Goal: Task Accomplishment & Management: Manage account settings

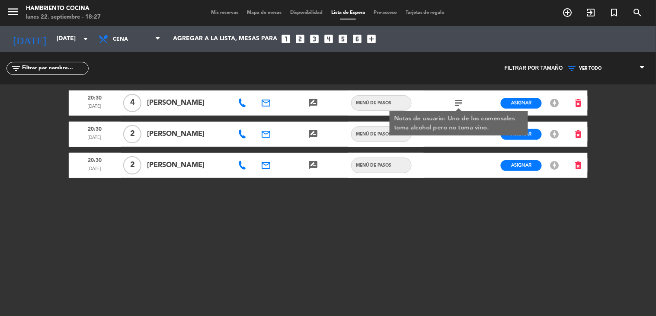
click at [218, 13] on span "Mis reservas" at bounding box center [225, 12] width 36 height 5
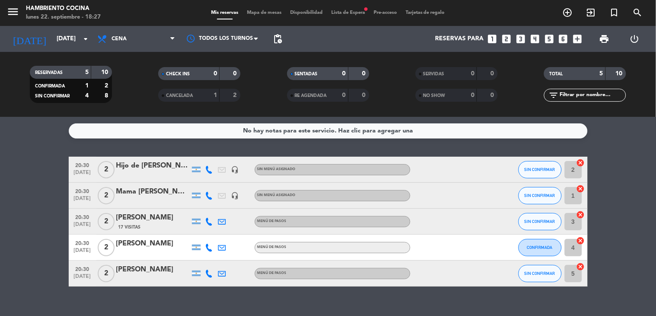
click at [134, 192] on div "Mama [PERSON_NAME]" at bounding box center [153, 191] width 74 height 11
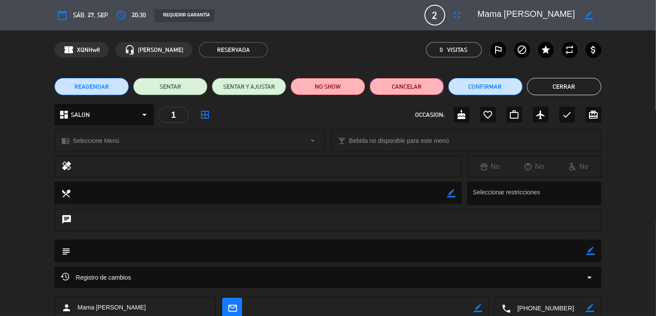
click at [382, 89] on button "Cancelar" at bounding box center [407, 86] width 74 height 17
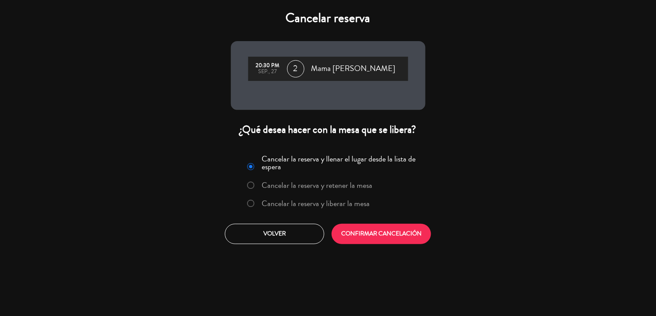
click at [297, 186] on label "Cancelar la reserva y retener la mesa" at bounding box center [317, 185] width 111 height 8
click at [353, 233] on button "CONFIRMAR CANCELACIÓN" at bounding box center [382, 234] width 100 height 20
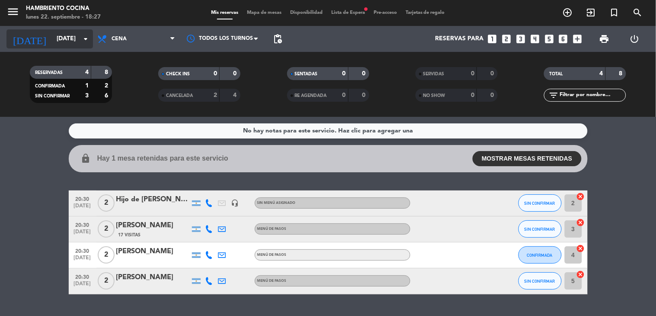
click at [52, 44] on input "[DATE]" at bounding box center [93, 39] width 82 height 16
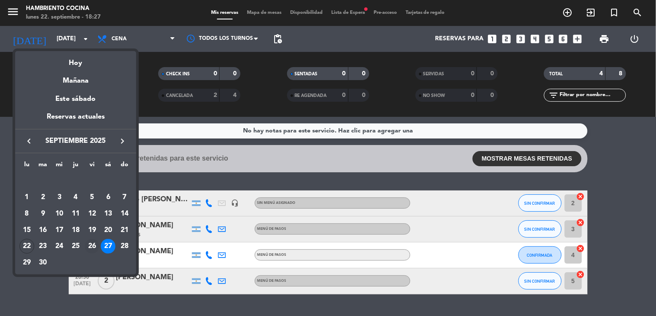
click at [91, 244] on div "26" at bounding box center [92, 246] width 15 height 15
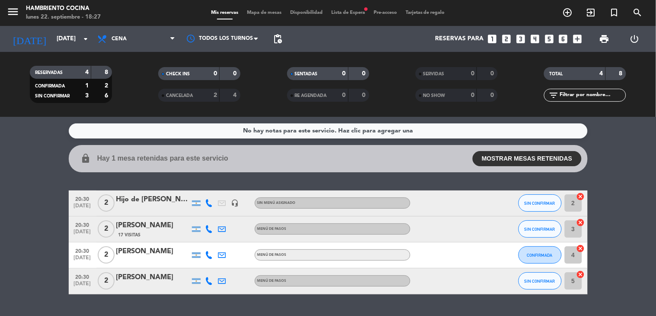
type input "[DATE]"
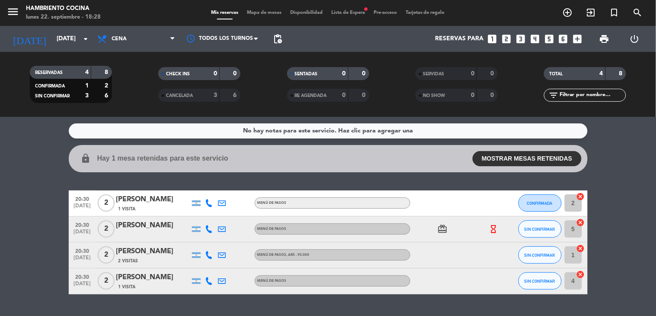
click at [139, 230] on div "[PERSON_NAME]" at bounding box center [153, 225] width 74 height 11
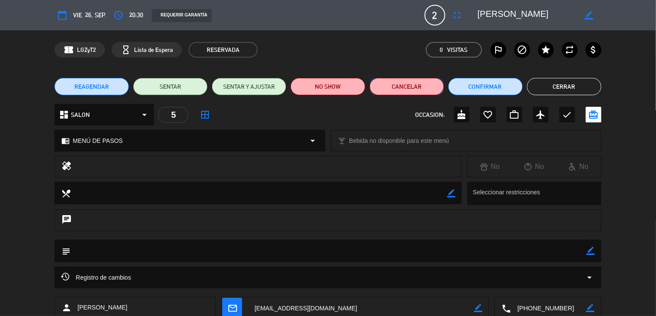
click at [388, 87] on button "Cancelar" at bounding box center [407, 86] width 74 height 17
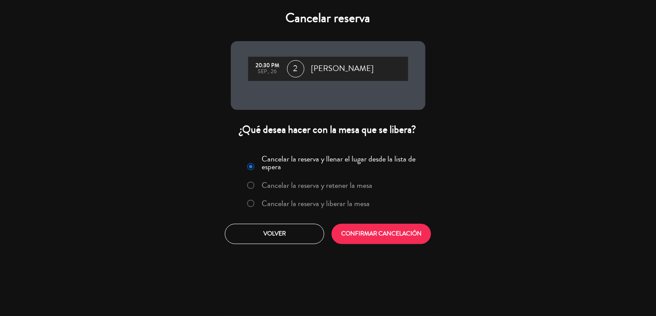
click at [308, 187] on label "Cancelar la reserva y retener la mesa" at bounding box center [317, 185] width 111 height 8
click at [363, 228] on button "CONFIRMAR CANCELACIÓN" at bounding box center [382, 234] width 100 height 20
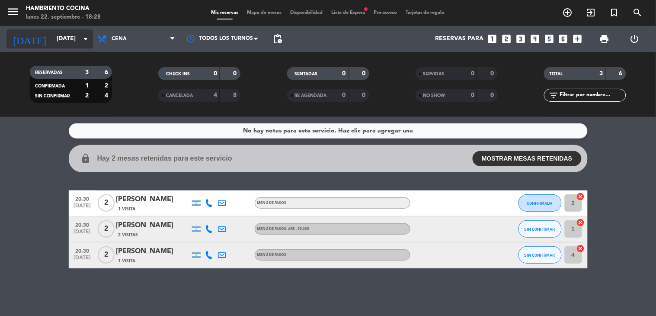
click at [59, 35] on input "[DATE]" at bounding box center [93, 39] width 82 height 16
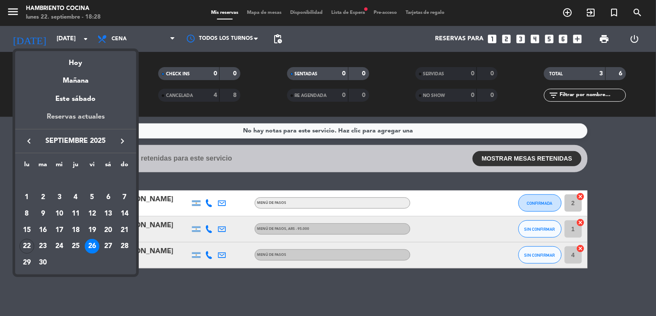
click at [48, 113] on div "Reservas actuales" at bounding box center [75, 120] width 121 height 18
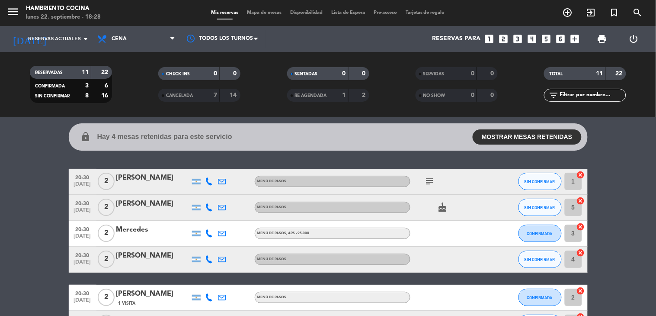
click at [430, 180] on icon "subject" at bounding box center [430, 181] width 10 height 10
click at [454, 231] on div at bounding box center [450, 234] width 78 height 26
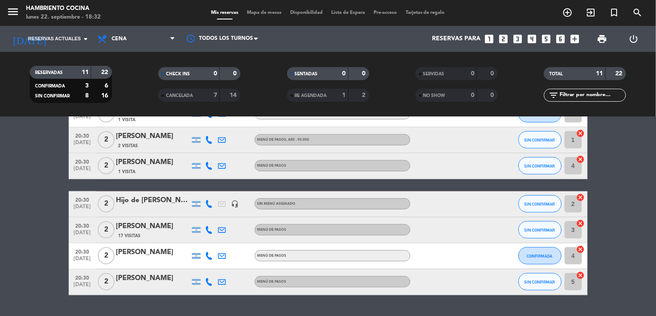
scroll to position [184, 0]
